Goal: Information Seeking & Learning: Learn about a topic

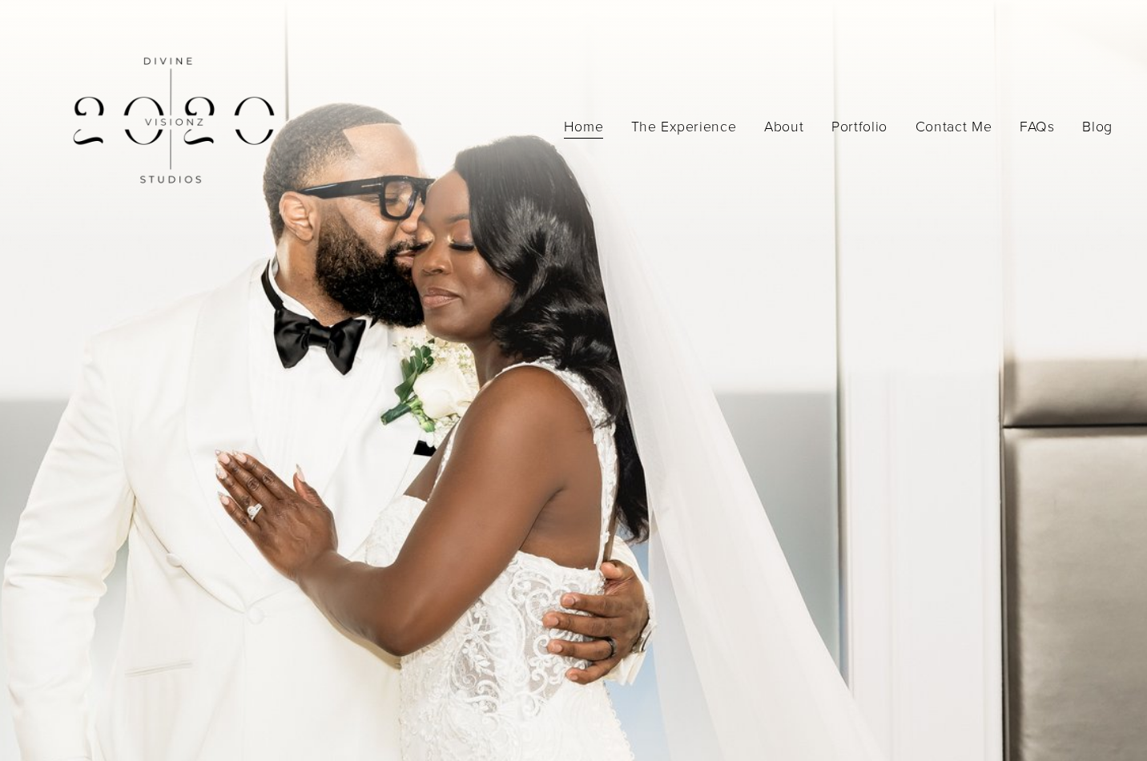
click at [721, 127] on link "The Experience" at bounding box center [684, 126] width 106 height 28
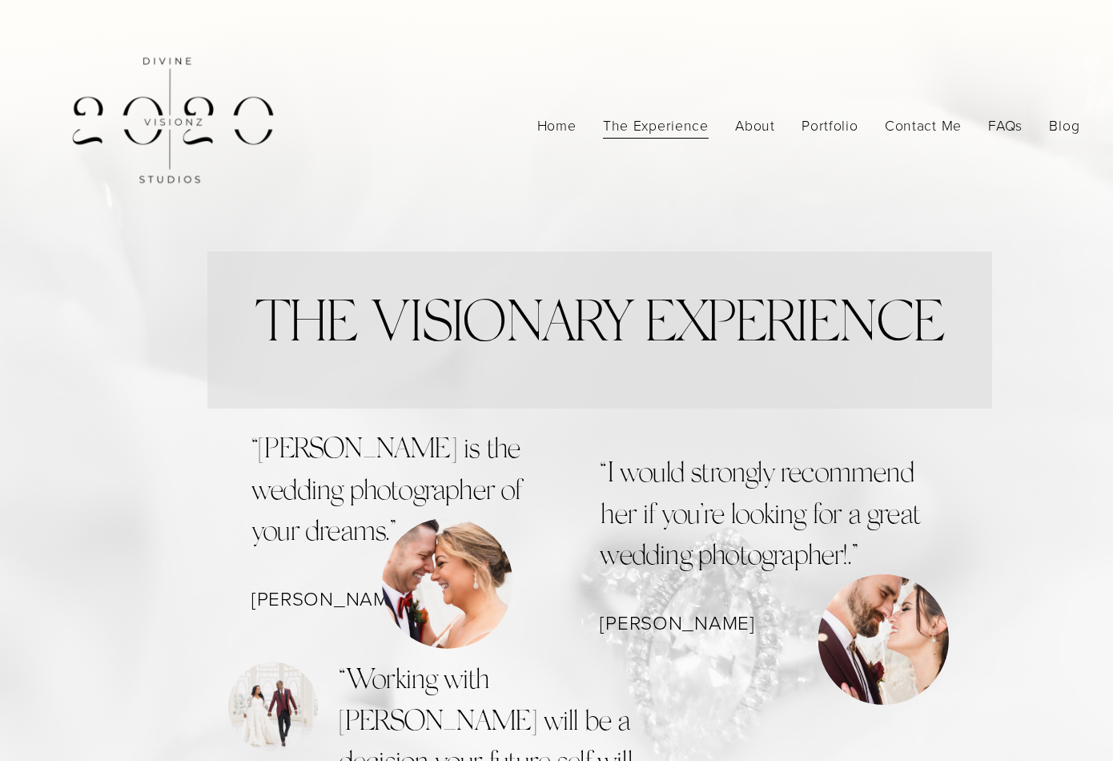
click at [832, 131] on span "Portfolio" at bounding box center [829, 126] width 56 height 26
click at [0, 0] on span "Photography" at bounding box center [0, 0] width 0 height 0
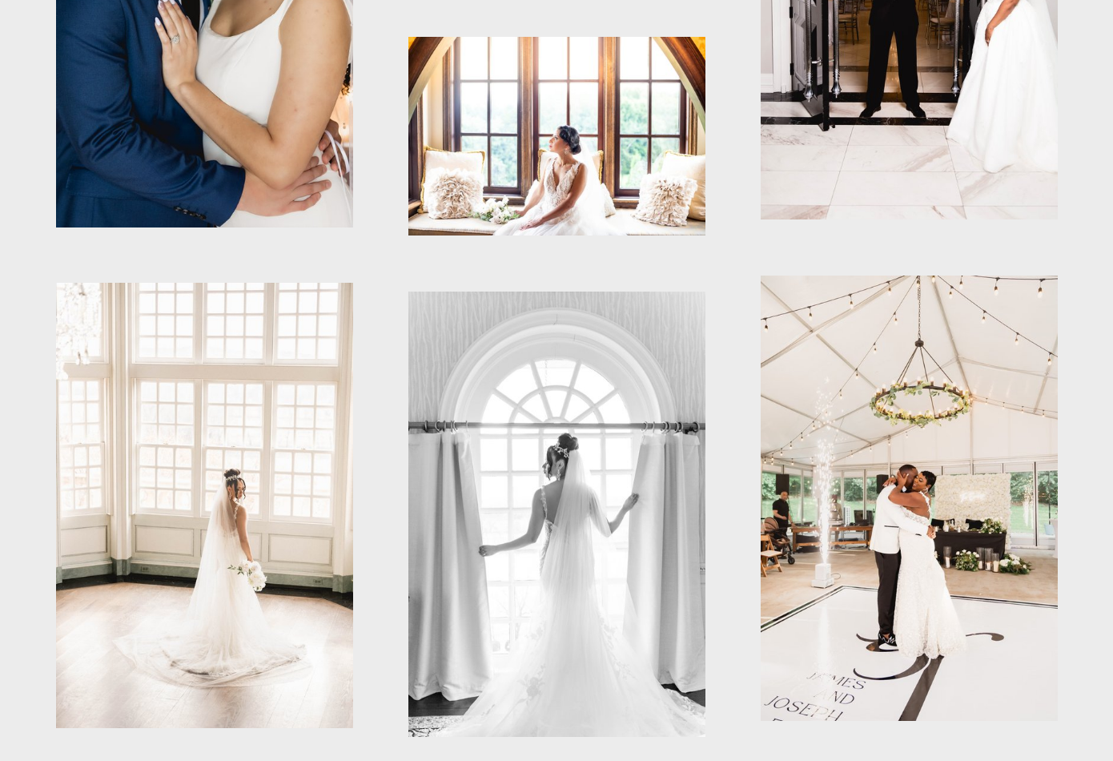
scroll to position [3860, 0]
